Goal: Check status

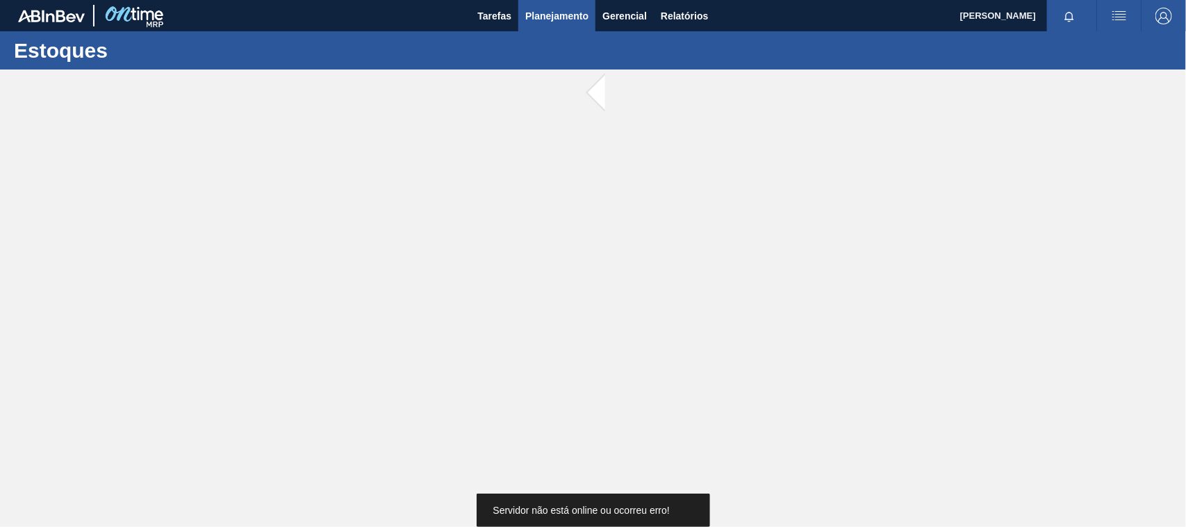
click at [570, 4] on button "Planejamento" at bounding box center [556, 15] width 77 height 31
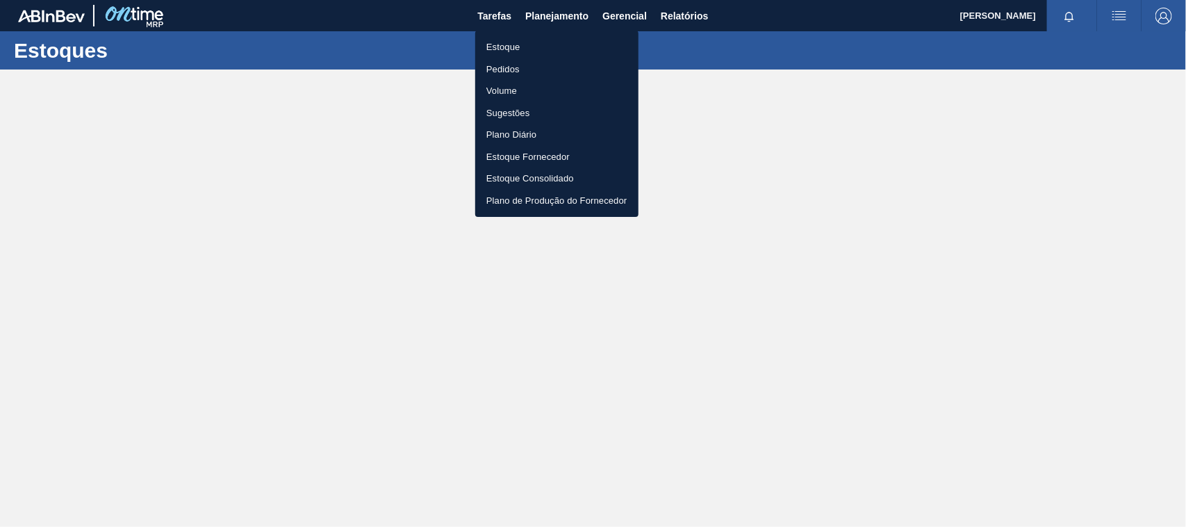
click at [507, 66] on li "Pedidos" at bounding box center [556, 69] width 163 height 22
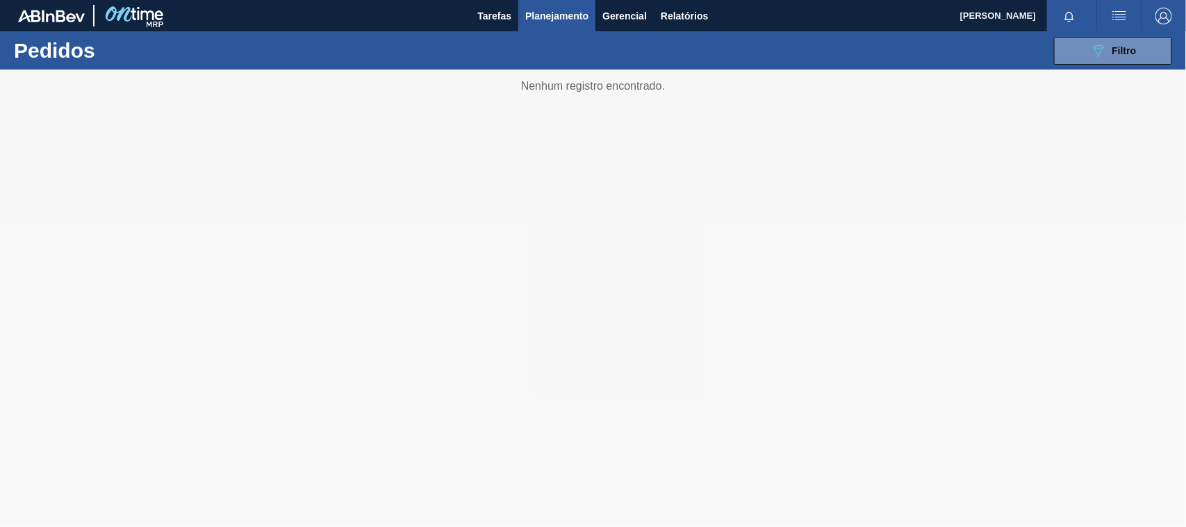
click at [1099, 35] on div "089F7B8B-B2A5-4AFE-B5C0-19BA573D28AC Filtro Código Pedido Portal Códido PO SAP …" at bounding box center [698, 51] width 962 height 42
click at [1086, 32] on div "089F7B8B-B2A5-4AFE-B5C0-19BA573D28AC Filtro Código Pedido Portal Códido PO SAP …" at bounding box center [698, 51] width 962 height 42
click at [1092, 47] on icon "089F7B8B-B2A5-4AFE-B5C0-19BA573D28AC" at bounding box center [1098, 50] width 17 height 17
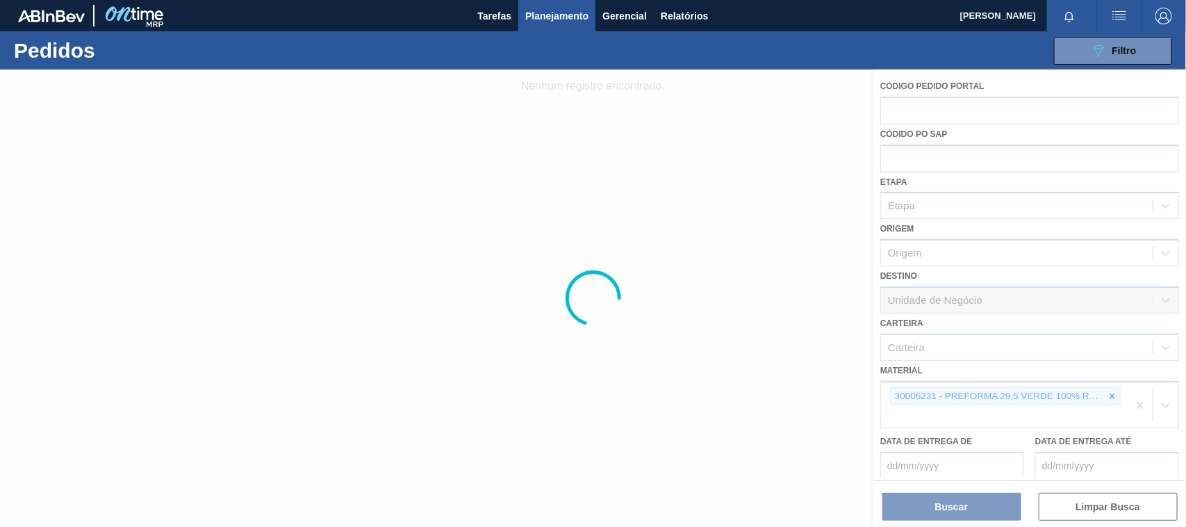
click at [942, 108] on div at bounding box center [593, 297] width 1186 height 457
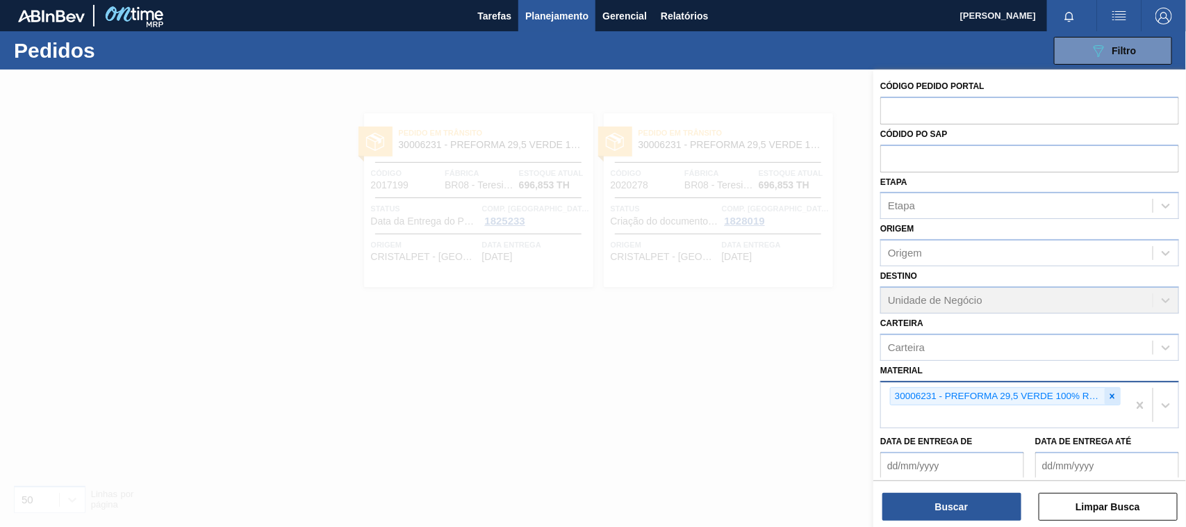
click at [1108, 393] on icon at bounding box center [1113, 396] width 10 height 10
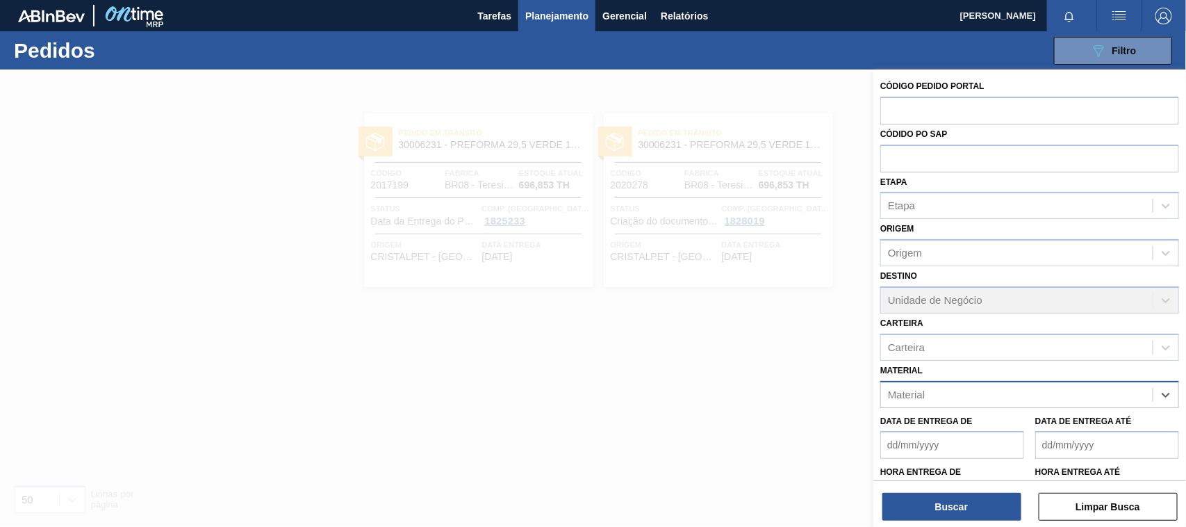
paste input "30002867"
type input "30002867"
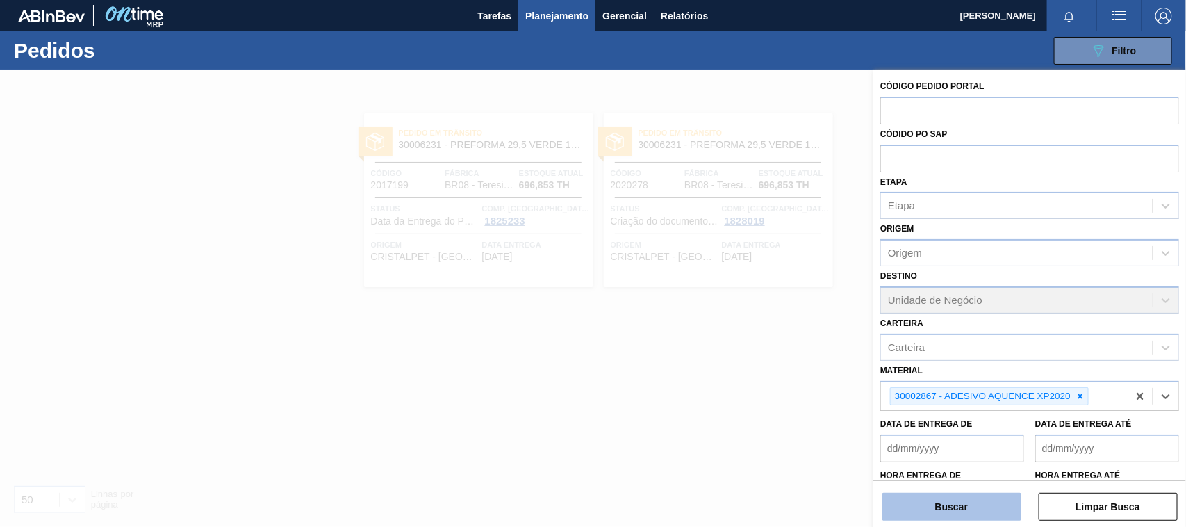
click at [969, 515] on button "Buscar" at bounding box center [951, 507] width 139 height 28
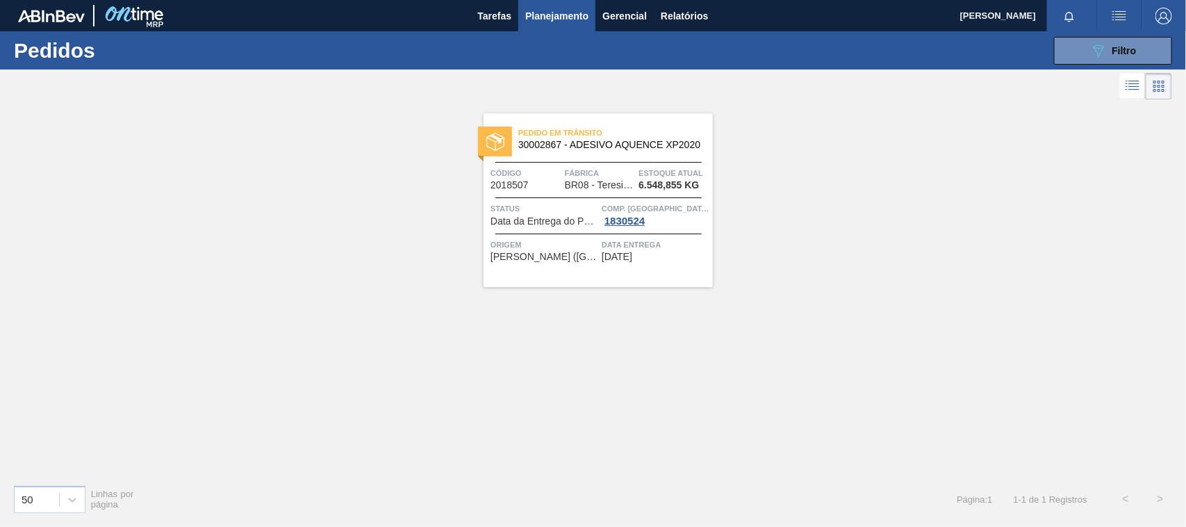
click at [557, 168] on span "Código" at bounding box center [526, 173] width 71 height 14
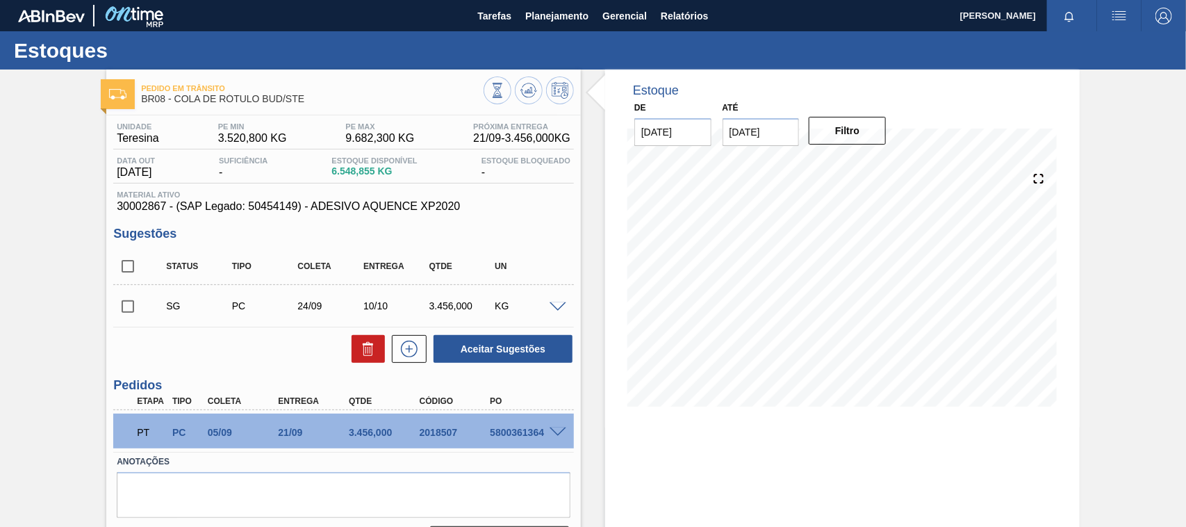
scroll to position [70, 0]
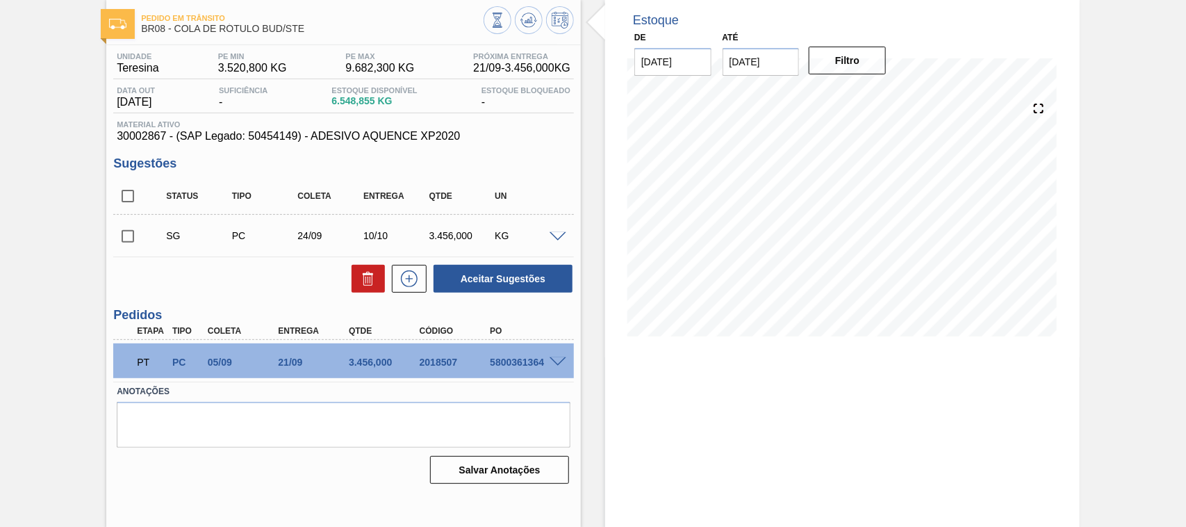
click at [561, 359] on span at bounding box center [558, 362] width 17 height 10
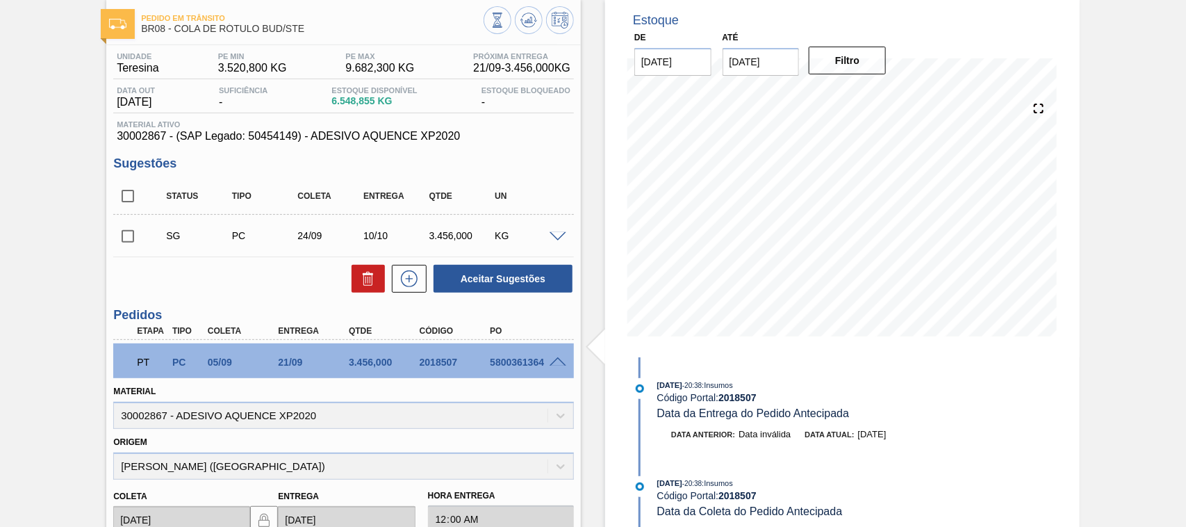
click at [547, 366] on div at bounding box center [560, 361] width 28 height 10
click at [553, 359] on span at bounding box center [558, 362] width 17 height 10
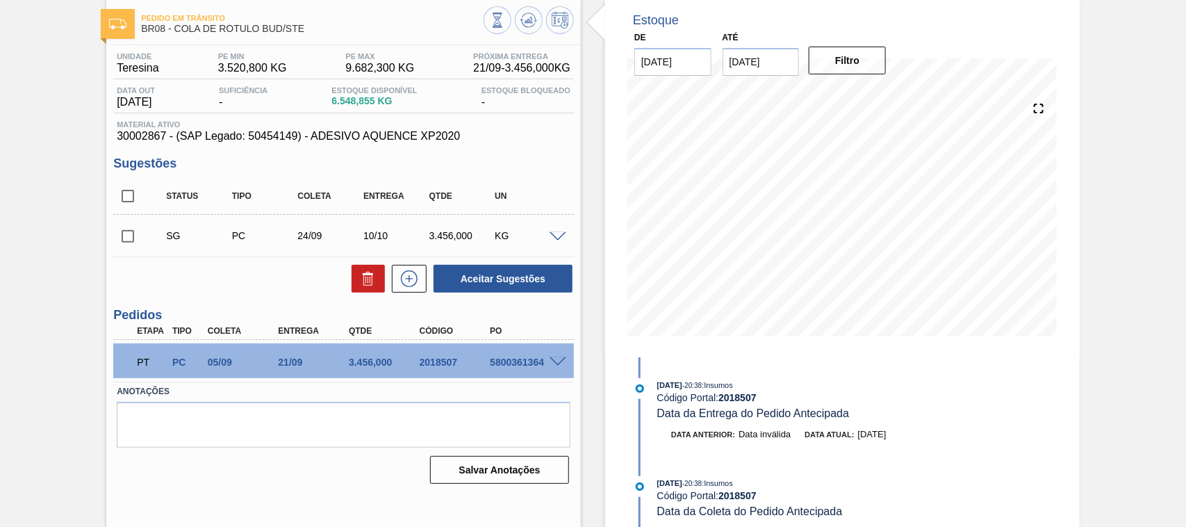
scroll to position [0, 0]
